Goal: Information Seeking & Learning: Stay updated

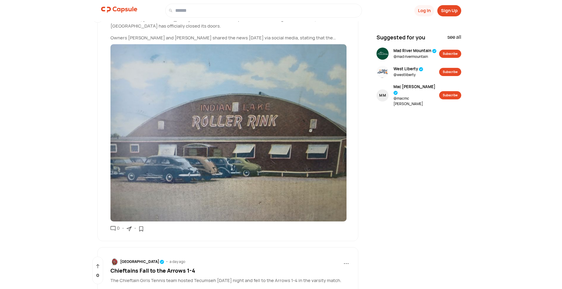
scroll to position [1095, 0]
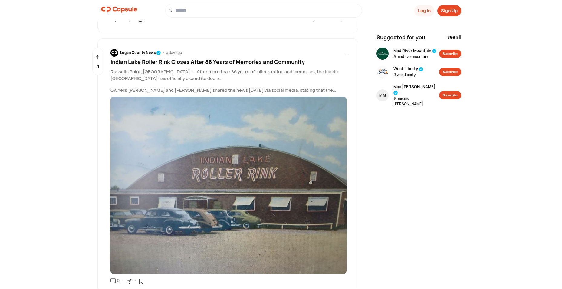
click at [344, 87] on p "Owners [PERSON_NAME] and [PERSON_NAME] shared the news [DATE] via social media,…" at bounding box center [230, 90] width 239 height 7
click at [346, 87] on p "Owners [PERSON_NAME] and [PERSON_NAME] shared the news [DATE] via social media,…" at bounding box center [230, 90] width 239 height 7
click at [345, 87] on p "Owners [PERSON_NAME] and [PERSON_NAME] shared the news [DATE] via social media,…" at bounding box center [230, 90] width 239 height 7
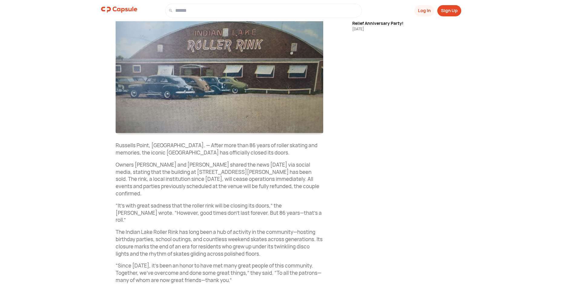
scroll to position [109, 0]
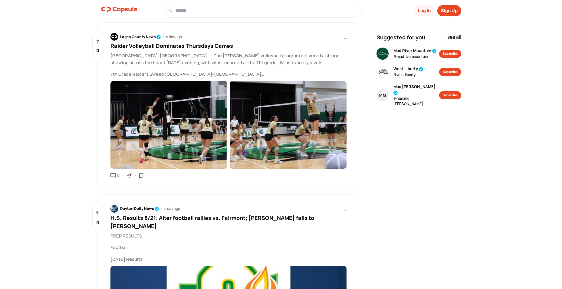
scroll to position [1867, 0]
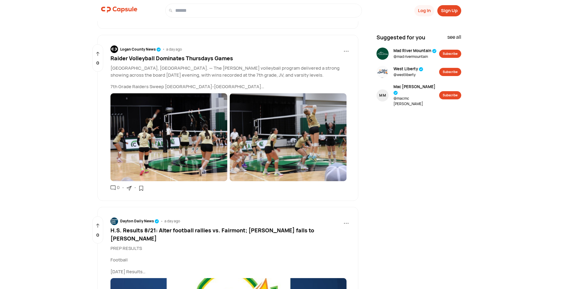
click at [208, 83] on p "7th Grade Raiders Sweep [GEOGRAPHIC_DATA]-[GEOGRAPHIC_DATA]" at bounding box center [230, 86] width 239 height 7
